Goal: Task Accomplishment & Management: Use online tool/utility

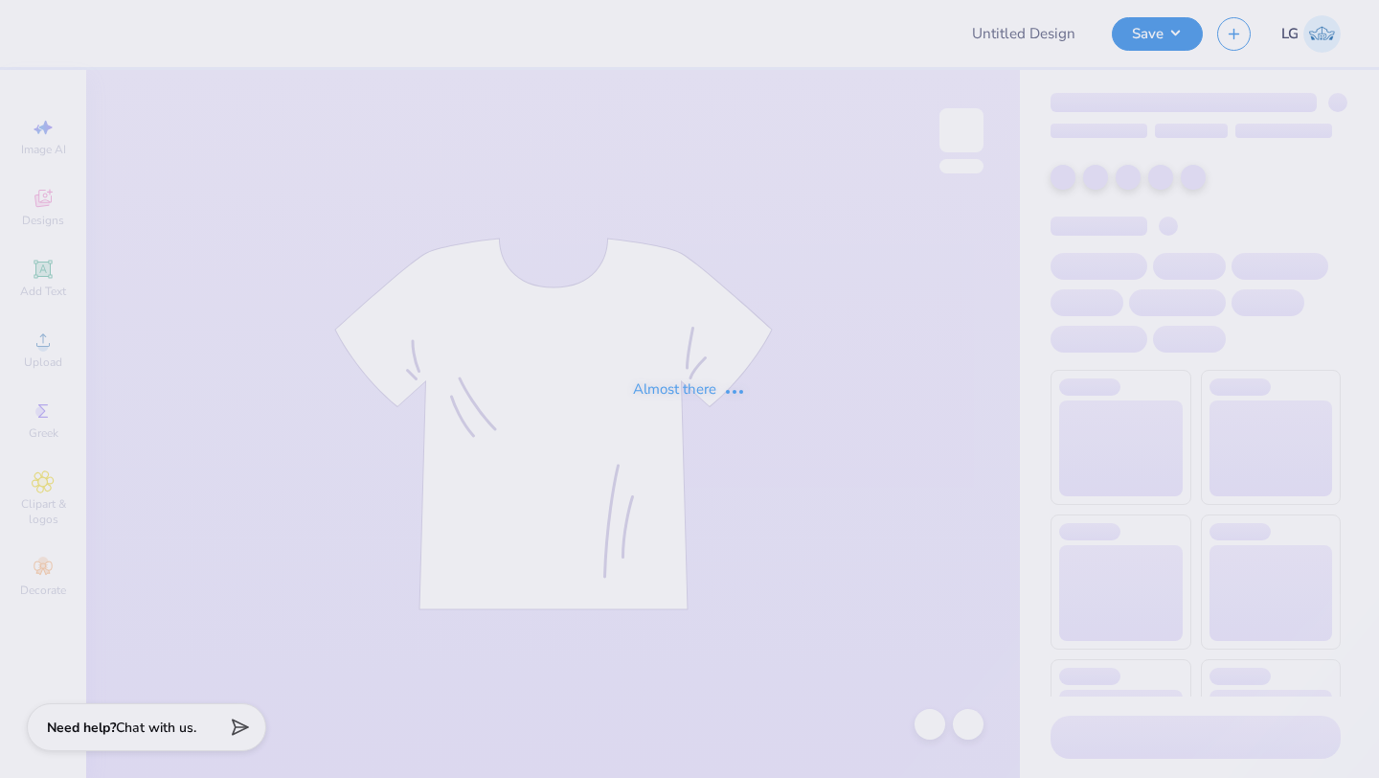
type input "HOODIE"
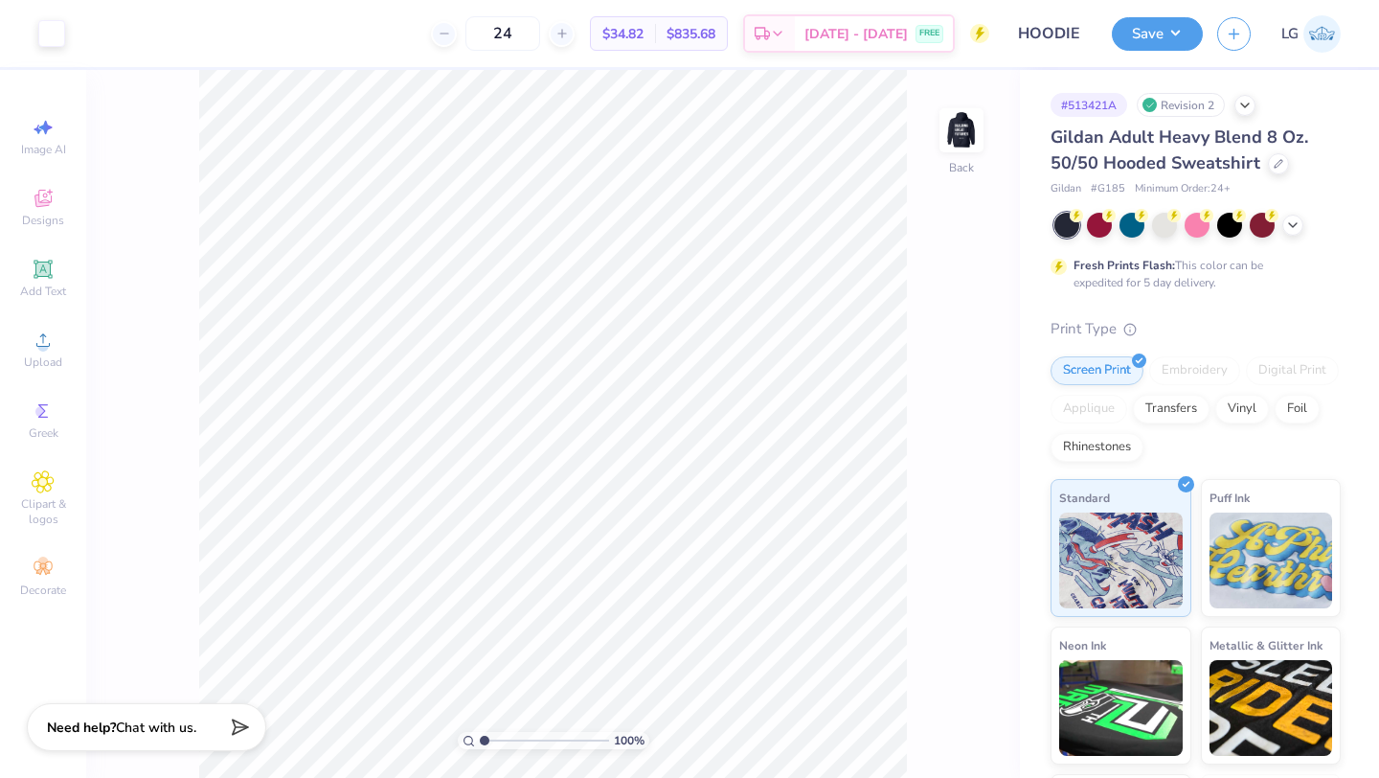
click at [1279, 150] on div "Gildan Adult Heavy Blend 8 Oz. 50/50 Hooded Sweatshirt" at bounding box center [1196, 151] width 290 height 52
click at [1277, 174] on div "Gildan Adult Heavy Blend 8 Oz. 50/50 Hooded Sweatshirt" at bounding box center [1196, 151] width 290 height 52
click at [1278, 164] on icon at bounding box center [1279, 162] width 10 height 10
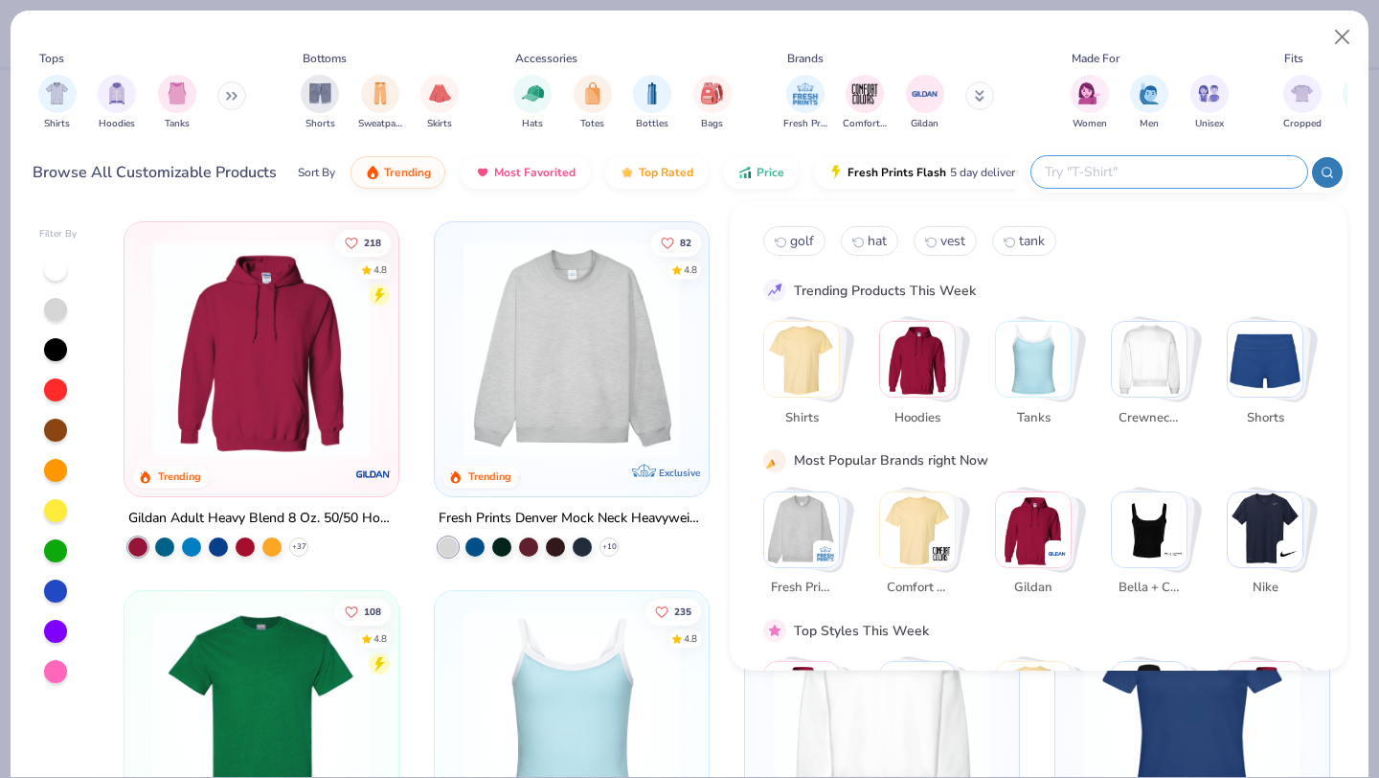
click at [1211, 181] on input "text" at bounding box center [1168, 172] width 251 height 22
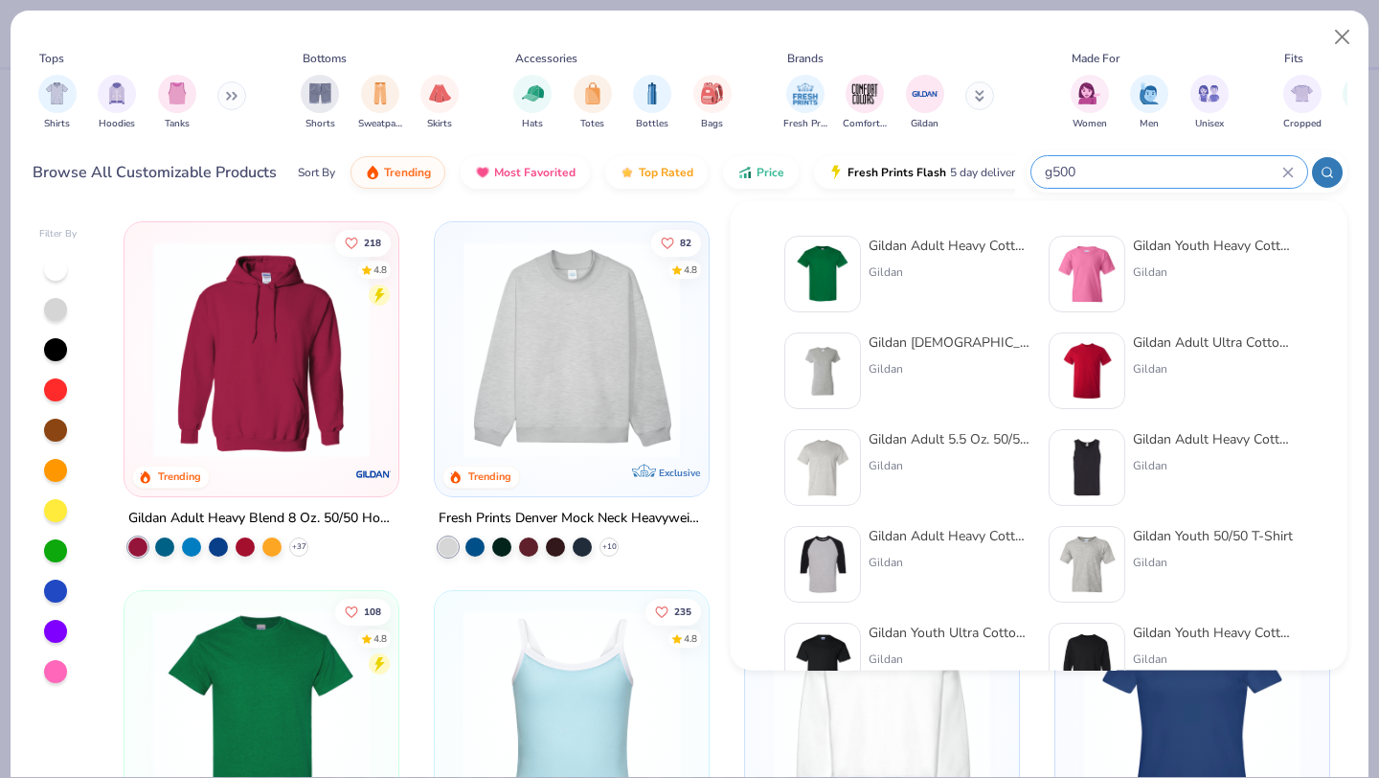
type input "g500"
click at [1109, 281] on img at bounding box center [1086, 273] width 59 height 59
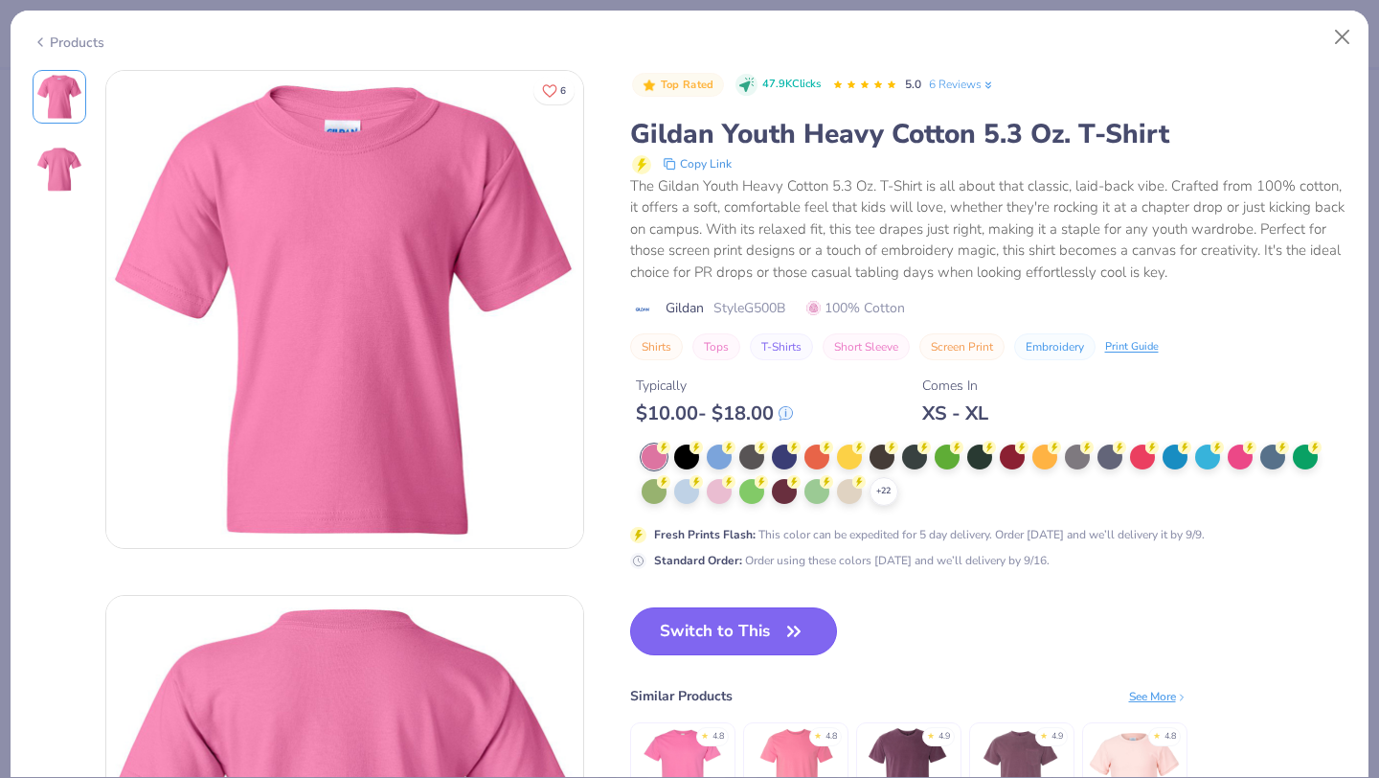
click at [723, 646] on button "Switch to This" at bounding box center [734, 631] width 208 height 48
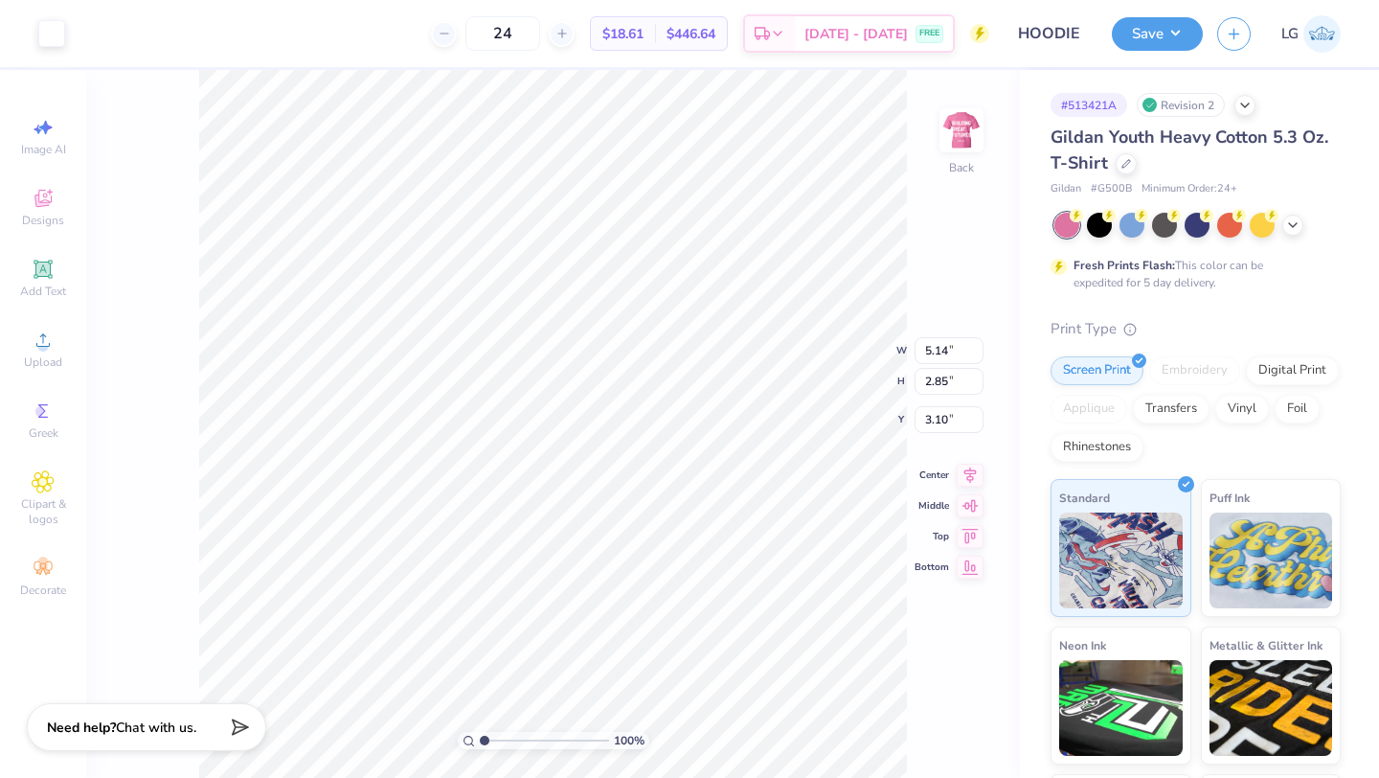
type input "3.00"
type input "4.39"
type input "2.43"
type input "3.27"
type input "3.85"
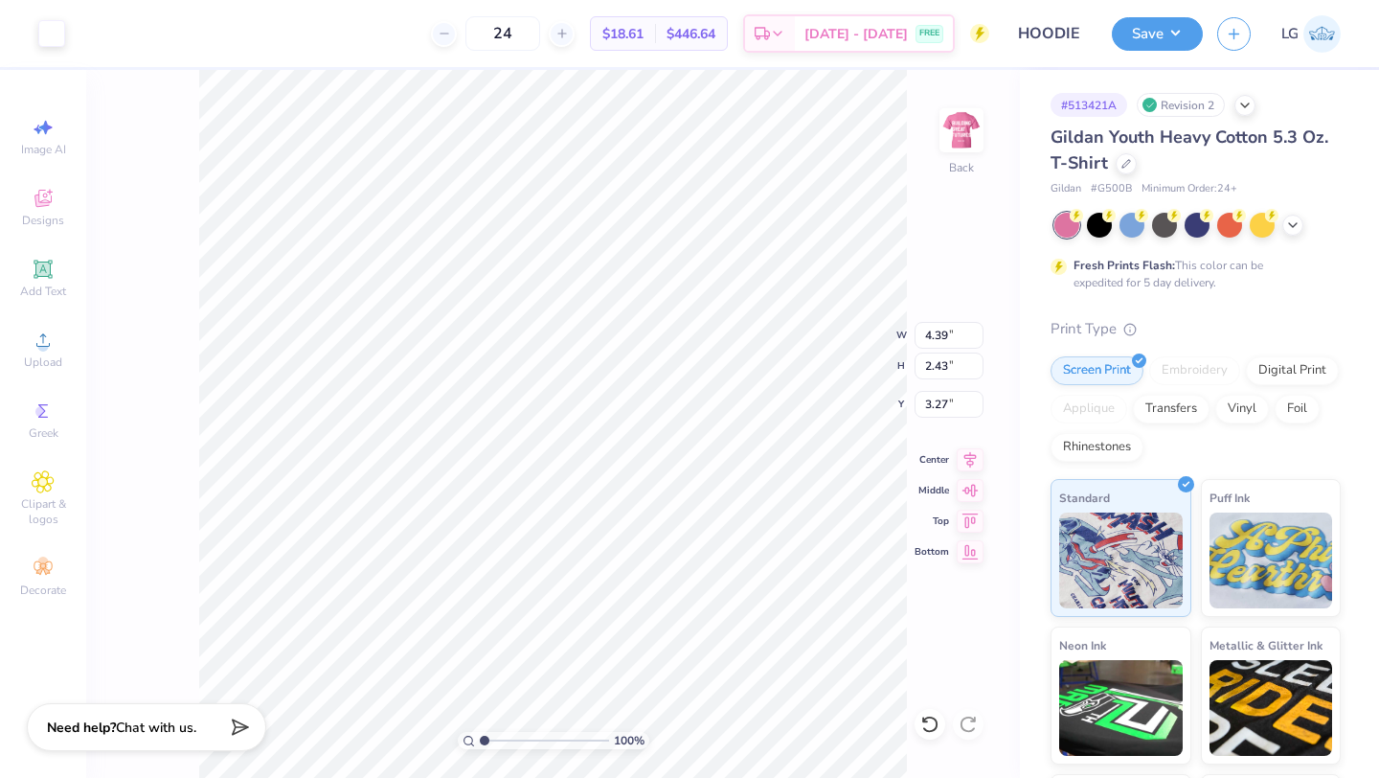
type input "2.14"
type input "3.00"
type input "4.26"
type input "2.36"
click at [993, 128] on img at bounding box center [961, 130] width 77 height 77
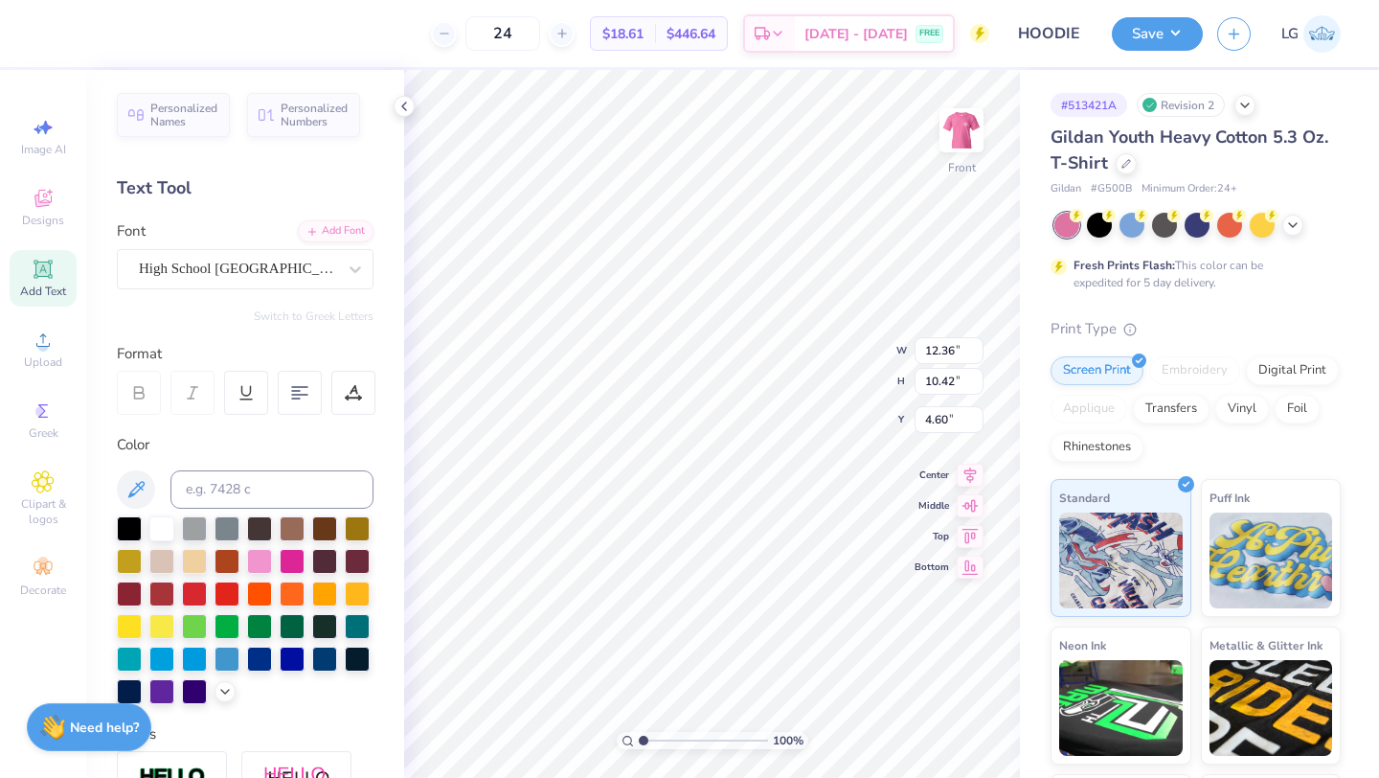
type input "8.38"
type input "7.06"
type input "7.96"
click at [937, 722] on icon at bounding box center [929, 723] width 16 height 17
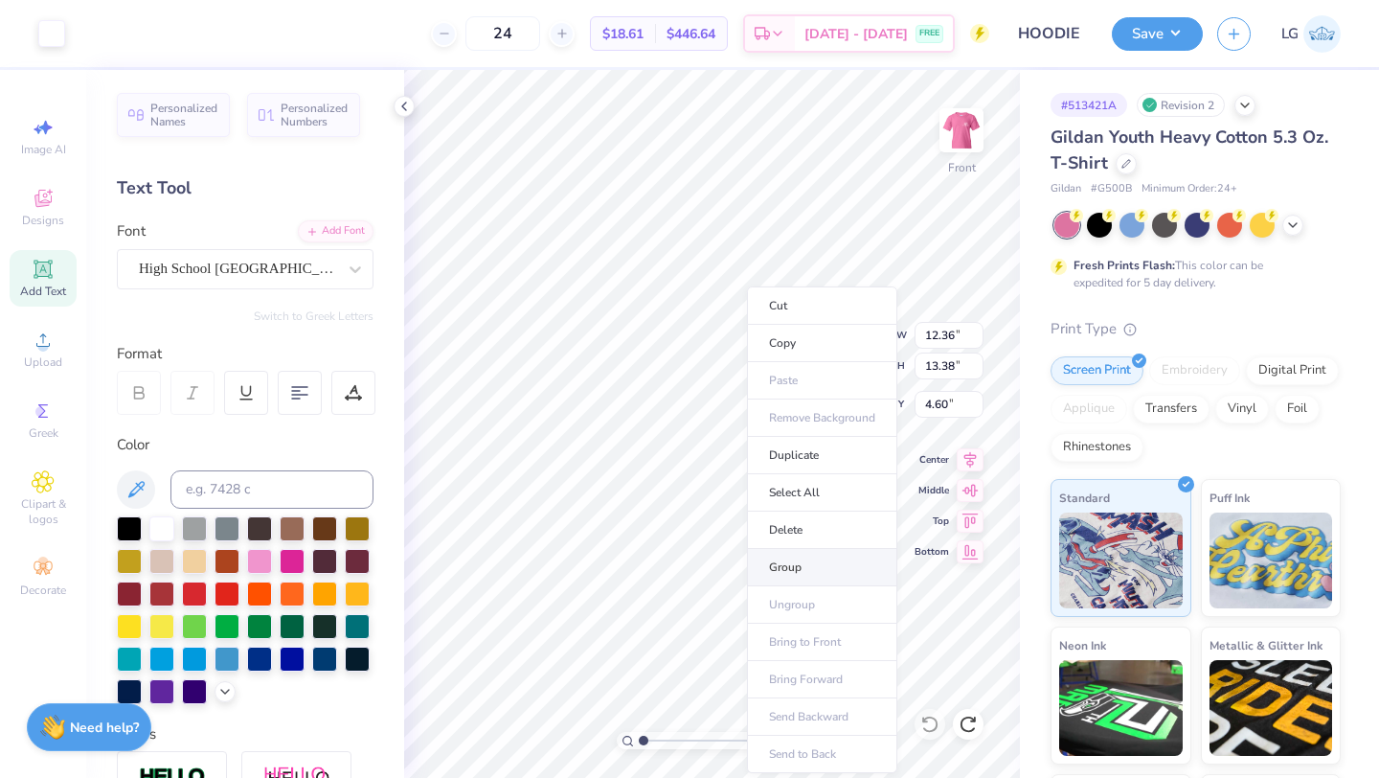
click at [815, 561] on li "Group" at bounding box center [822, 567] width 150 height 37
type input "9.28"
type input "10.05"
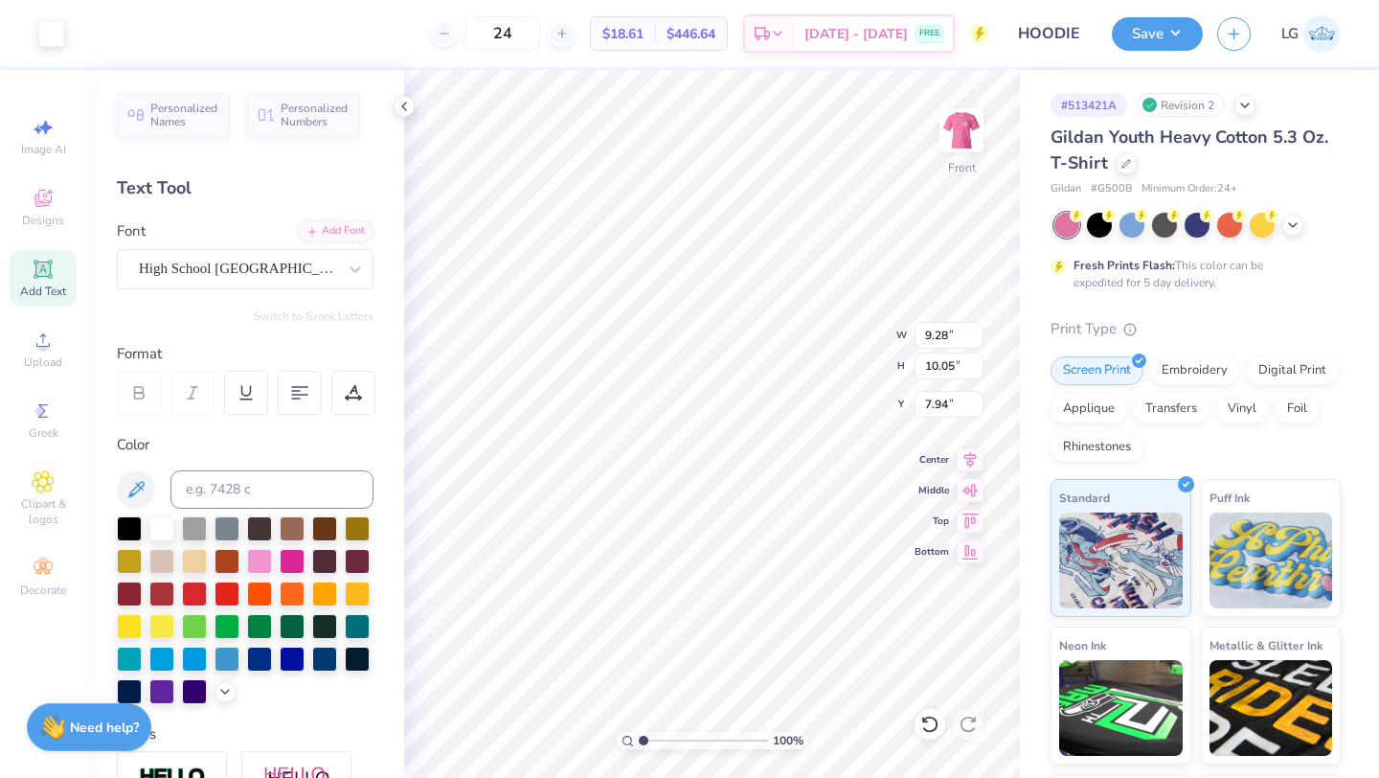
type input "3.00"
type input "9.75"
type input "10.56"
click at [1148, 33] on button "Save" at bounding box center [1157, 31] width 91 height 34
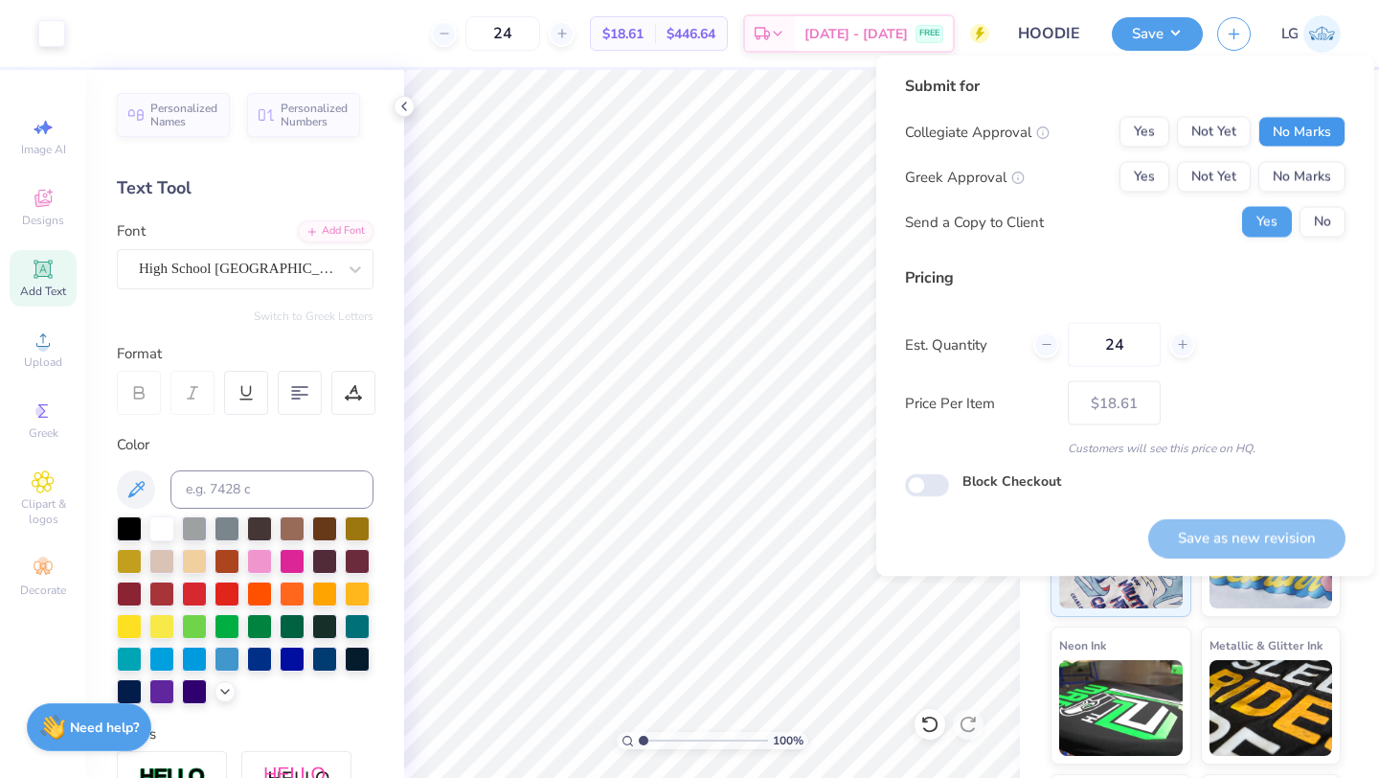
click at [1278, 128] on button "No Marks" at bounding box center [1301, 132] width 87 height 31
click at [1291, 160] on div "Collegiate Approval Yes Not Yet No Marks Greek Approval Yes Not Yet No Marks Se…" at bounding box center [1125, 177] width 441 height 121
click at [1293, 174] on button "No Marks" at bounding box center [1301, 177] width 87 height 31
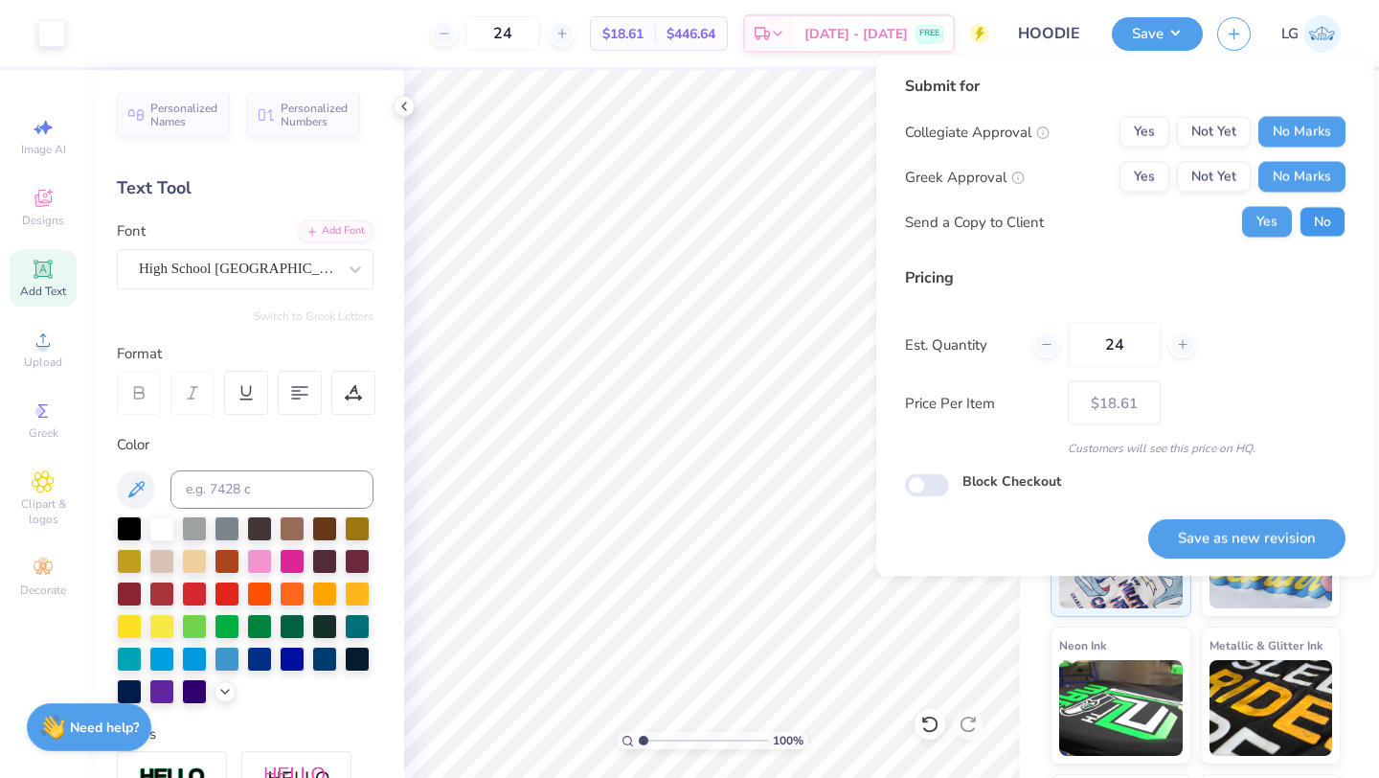
click at [1322, 235] on button "No" at bounding box center [1323, 222] width 46 height 31
click at [1216, 529] on button "Save as new revision" at bounding box center [1246, 537] width 197 height 39
type input "$18.61"
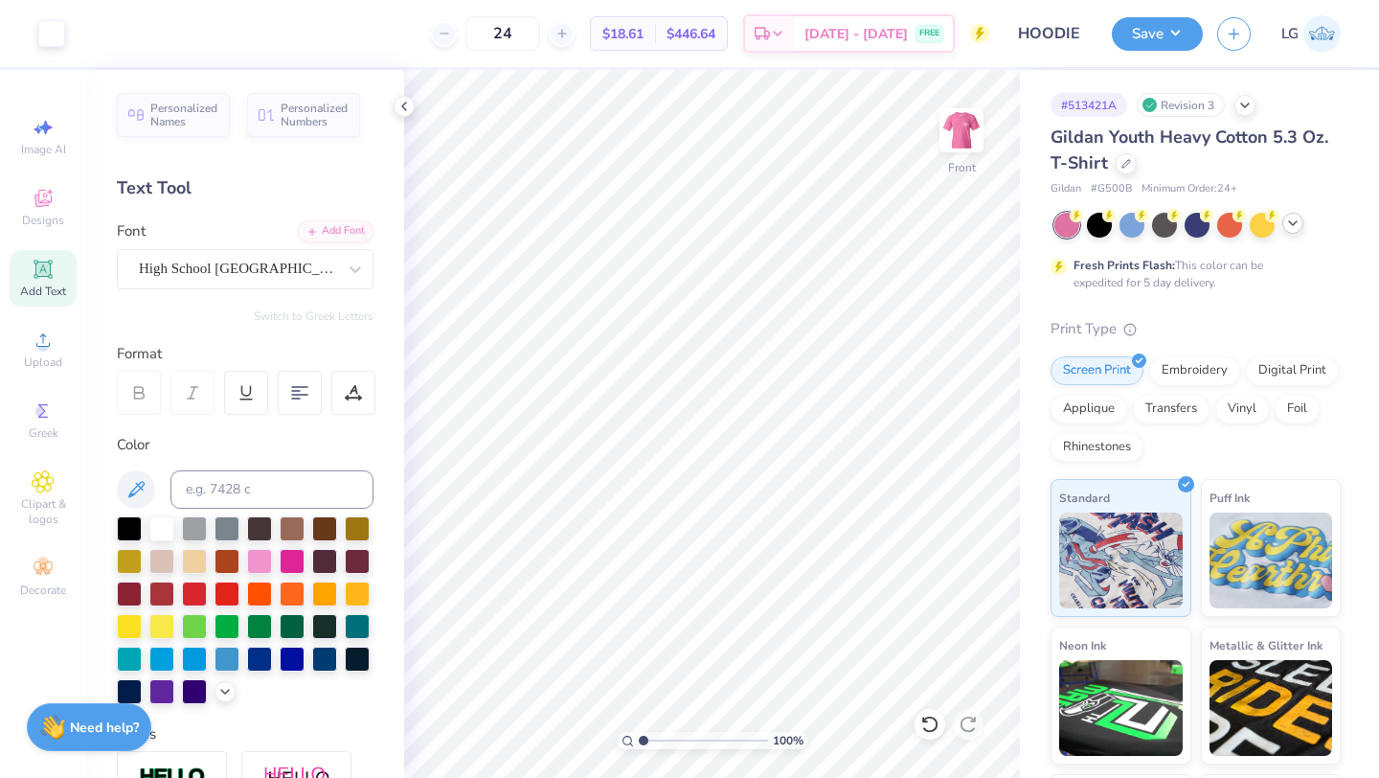
click at [1285, 217] on icon at bounding box center [1292, 222] width 15 height 15
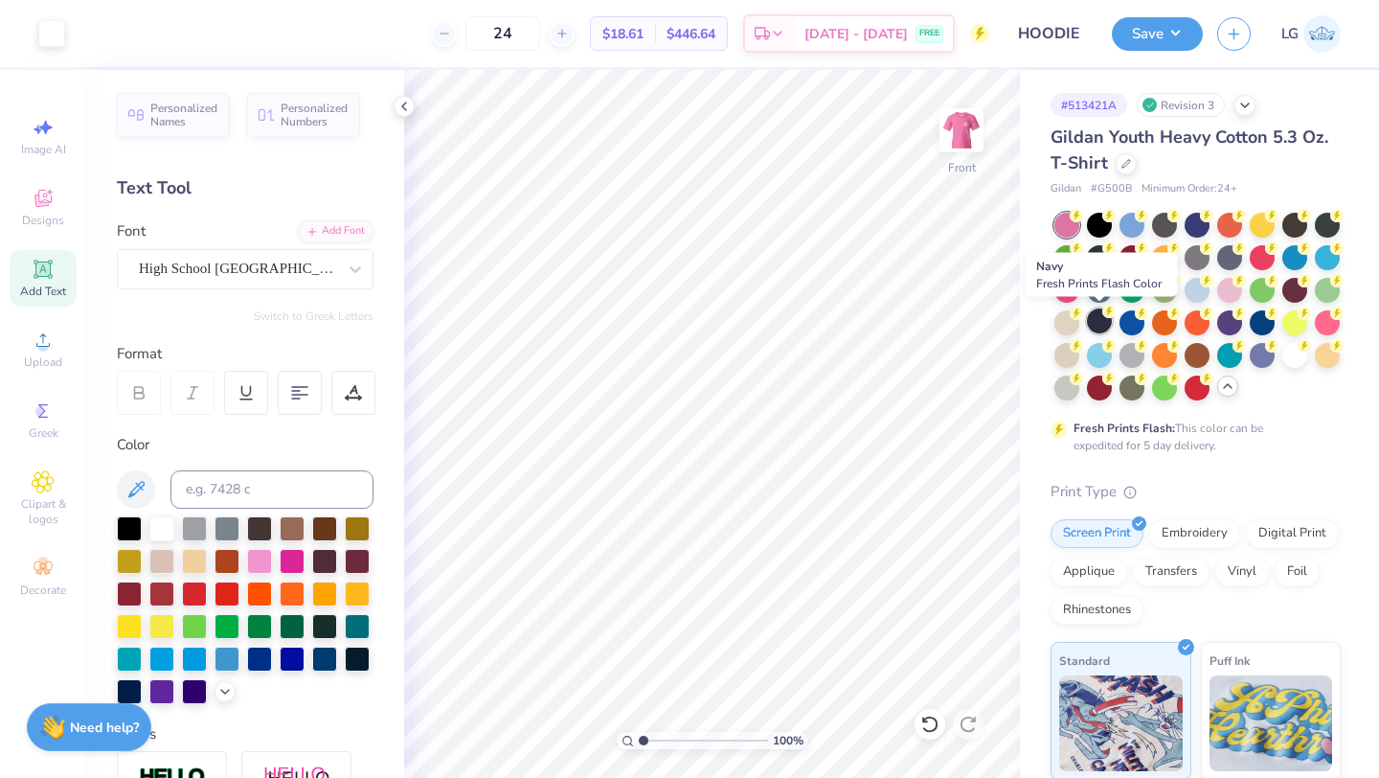
click at [1083, 222] on circle at bounding box center [1076, 215] width 13 height 13
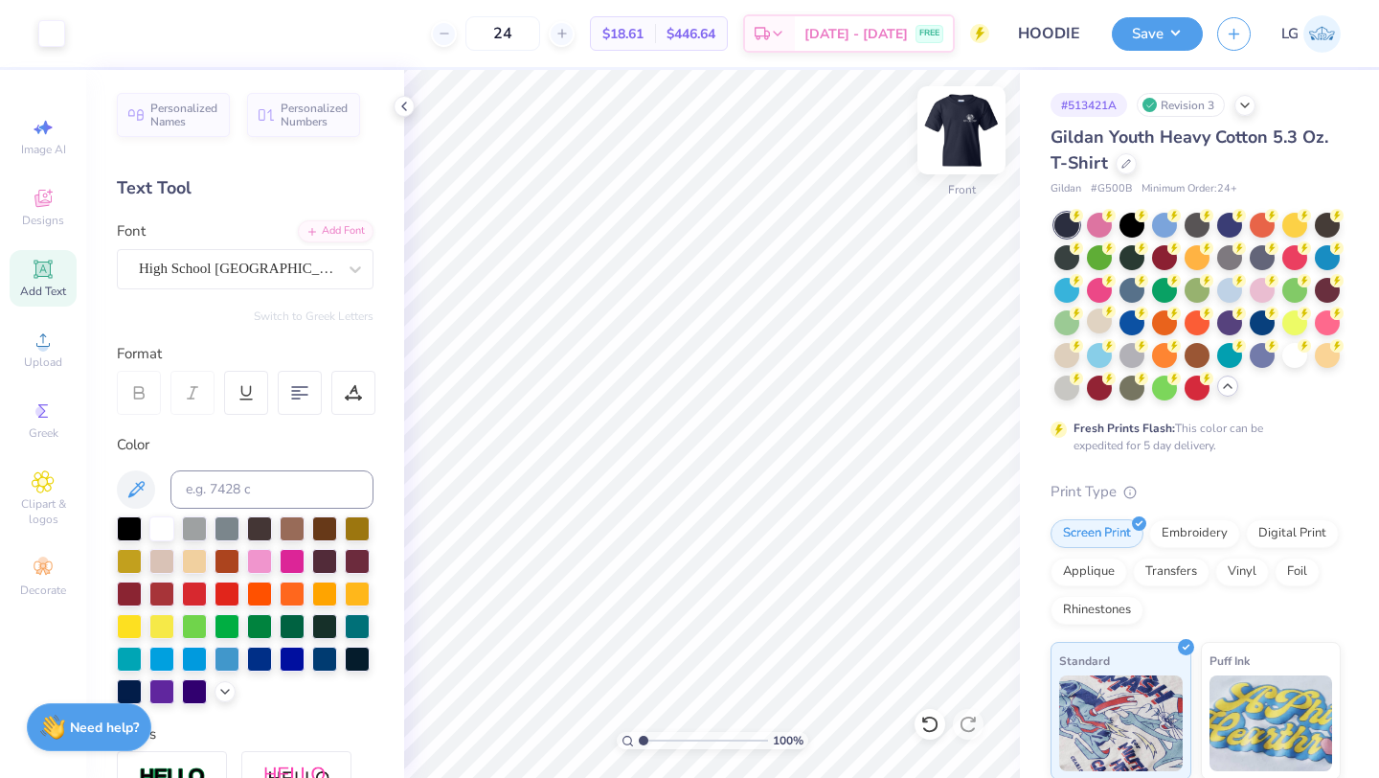
click at [967, 135] on img at bounding box center [961, 130] width 77 height 77
click at [1144, 29] on button "Save" at bounding box center [1157, 31] width 91 height 34
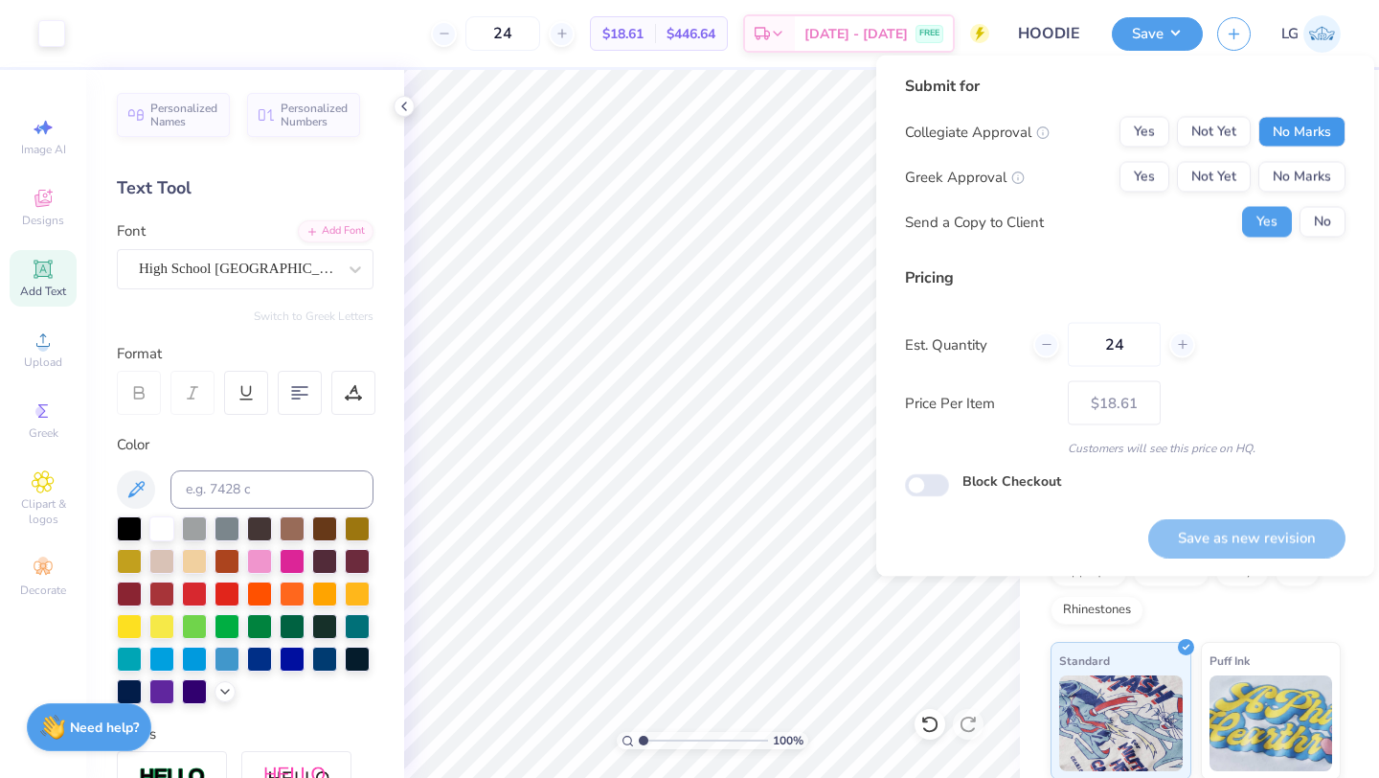
click at [1315, 129] on button "No Marks" at bounding box center [1301, 132] width 87 height 31
click at [1315, 178] on button "No Marks" at bounding box center [1301, 177] width 87 height 31
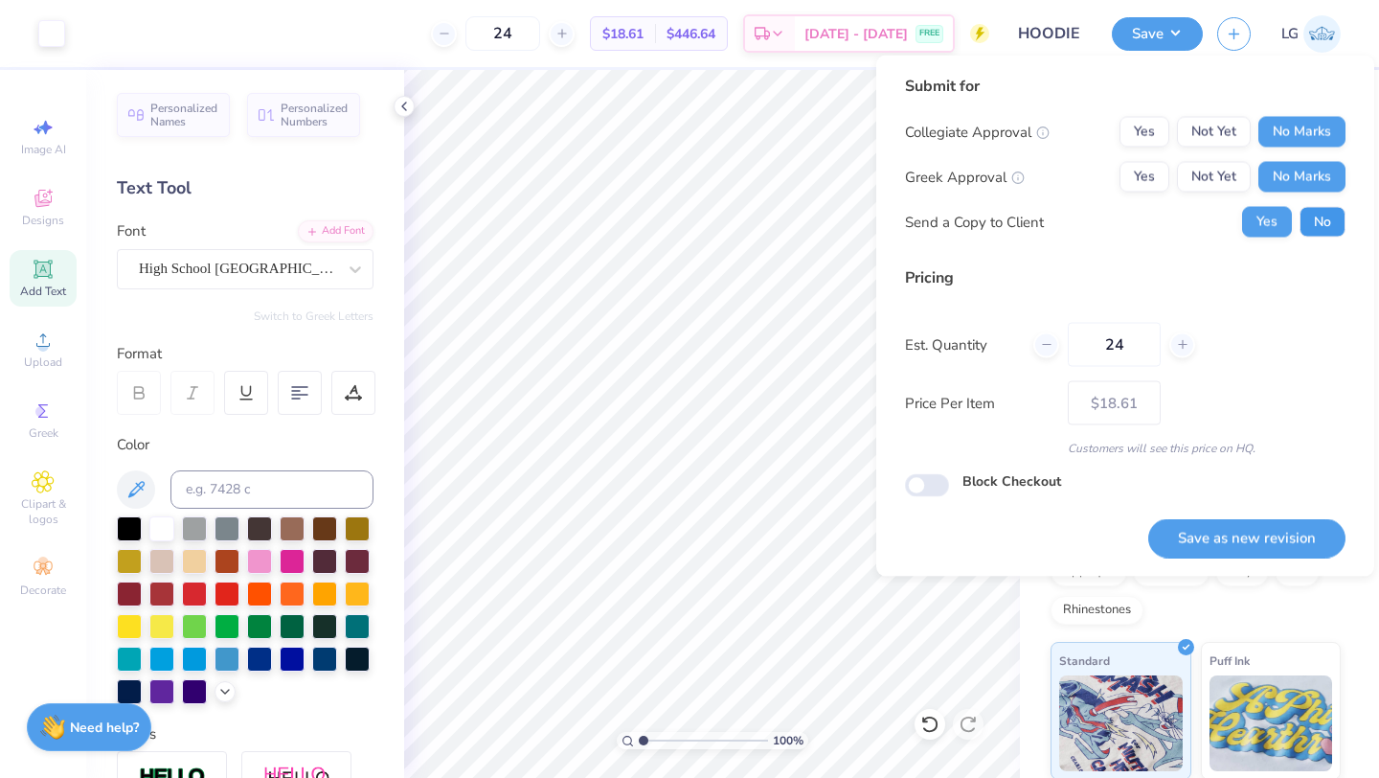
click at [1326, 224] on button "No" at bounding box center [1323, 222] width 46 height 31
click at [1251, 519] on button "Save as new revision" at bounding box center [1246, 537] width 197 height 39
type input "$18.61"
